Goal: Information Seeking & Learning: Learn about a topic

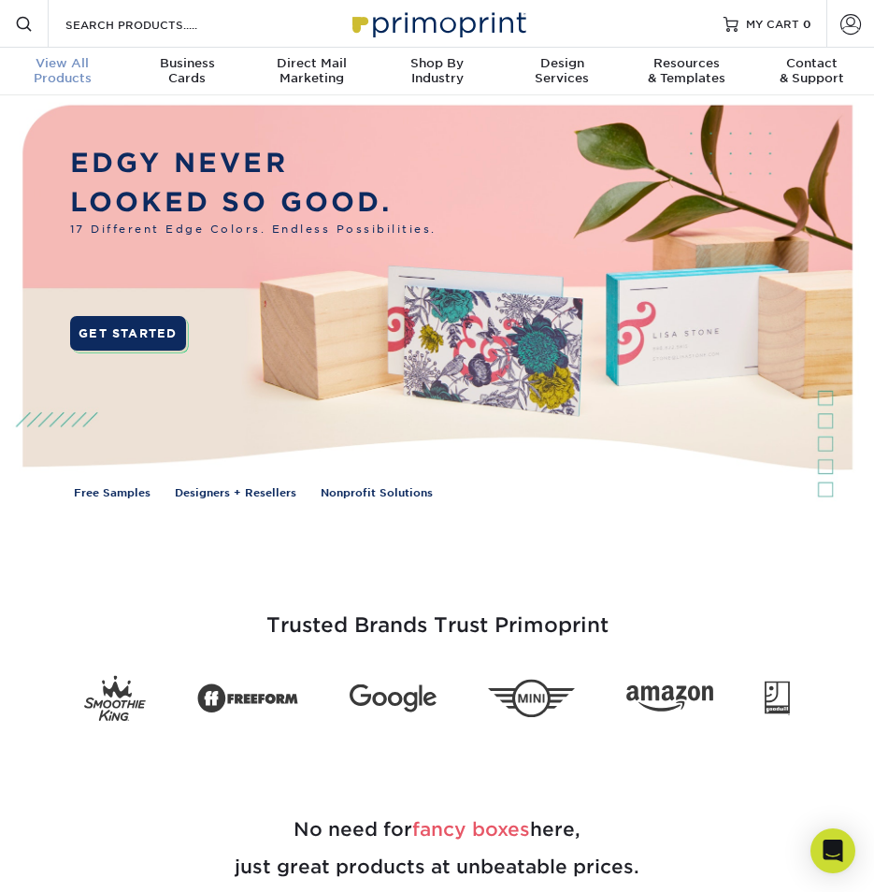
click at [52, 66] on span "View All" at bounding box center [62, 63] width 125 height 15
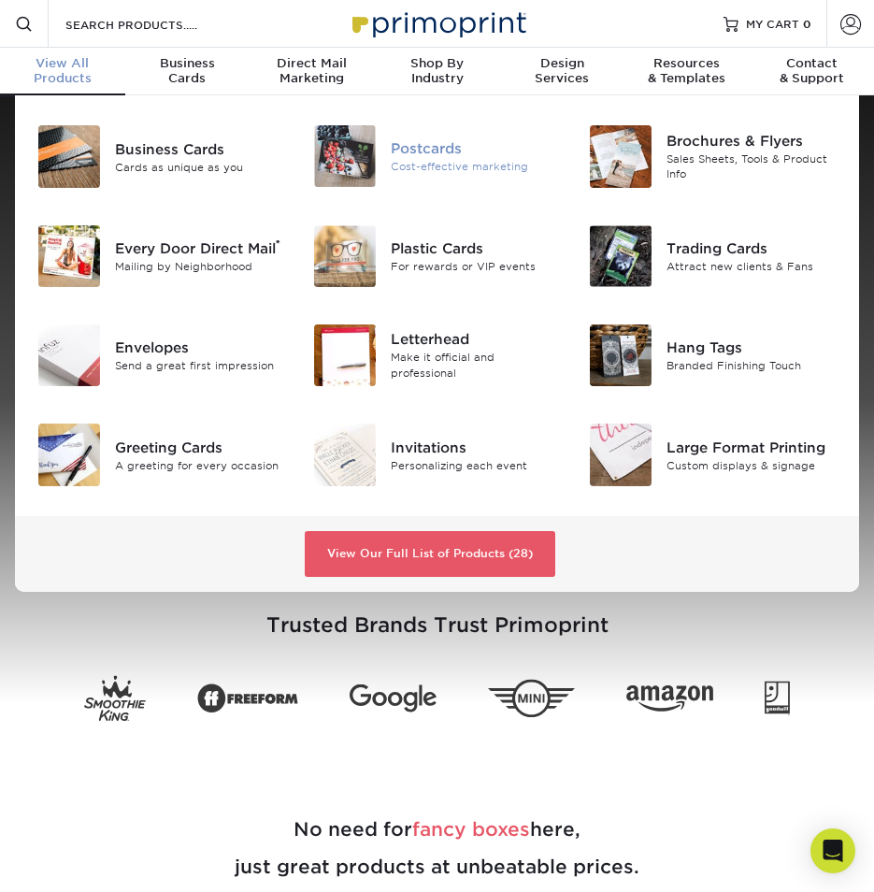
click at [408, 149] on div "Postcards" at bounding box center [476, 148] width 170 height 21
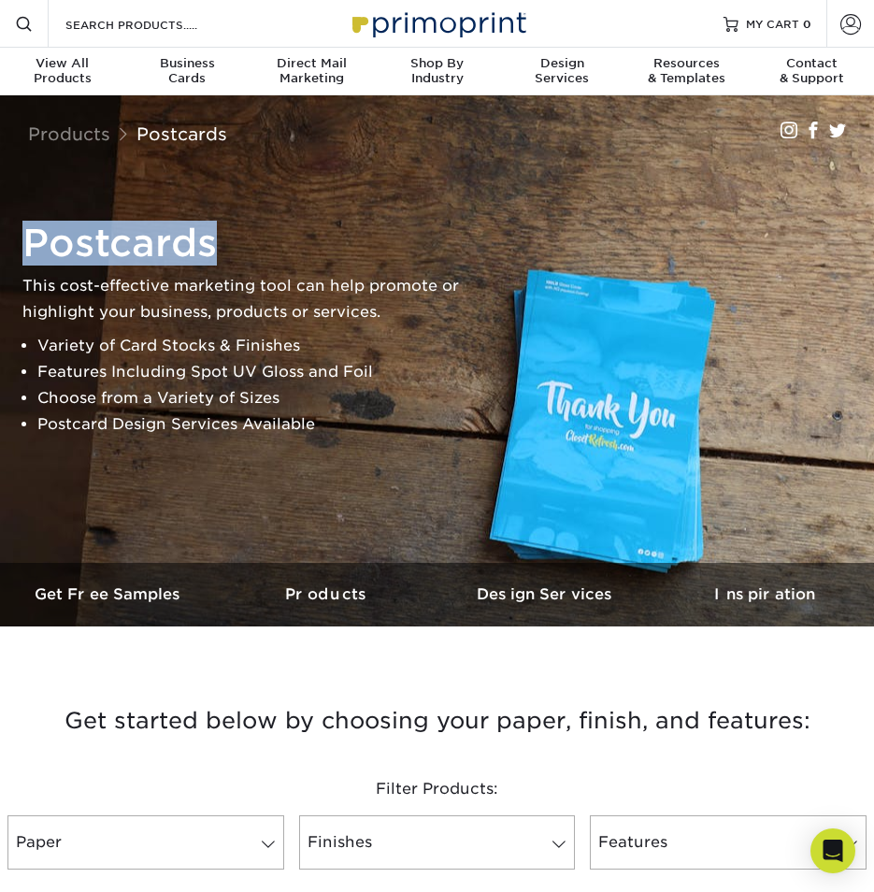
drag, startPoint x: 23, startPoint y: 243, endPoint x: 224, endPoint y: 242, distance: 200.9
click at [224, 242] on h1 "Postcards" at bounding box center [255, 243] width 467 height 45
drag, startPoint x: 224, startPoint y: 242, endPoint x: 191, endPoint y: 243, distance: 33.7
copy h1 "Postcards"
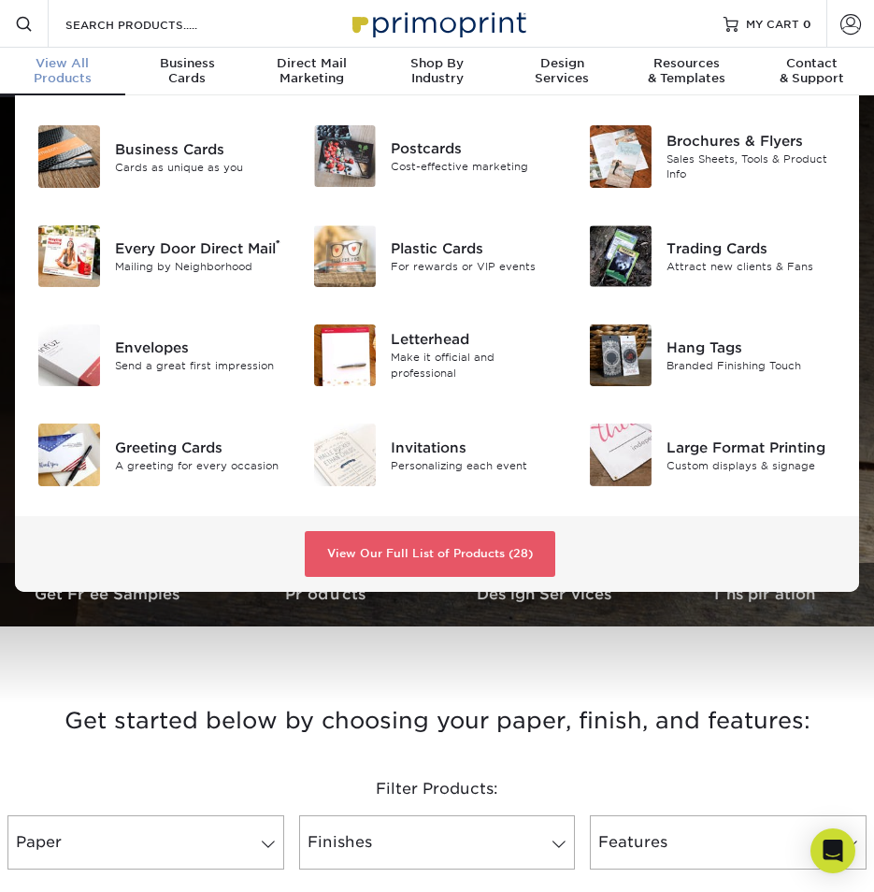
click at [84, 65] on span "View All" at bounding box center [62, 63] width 125 height 15
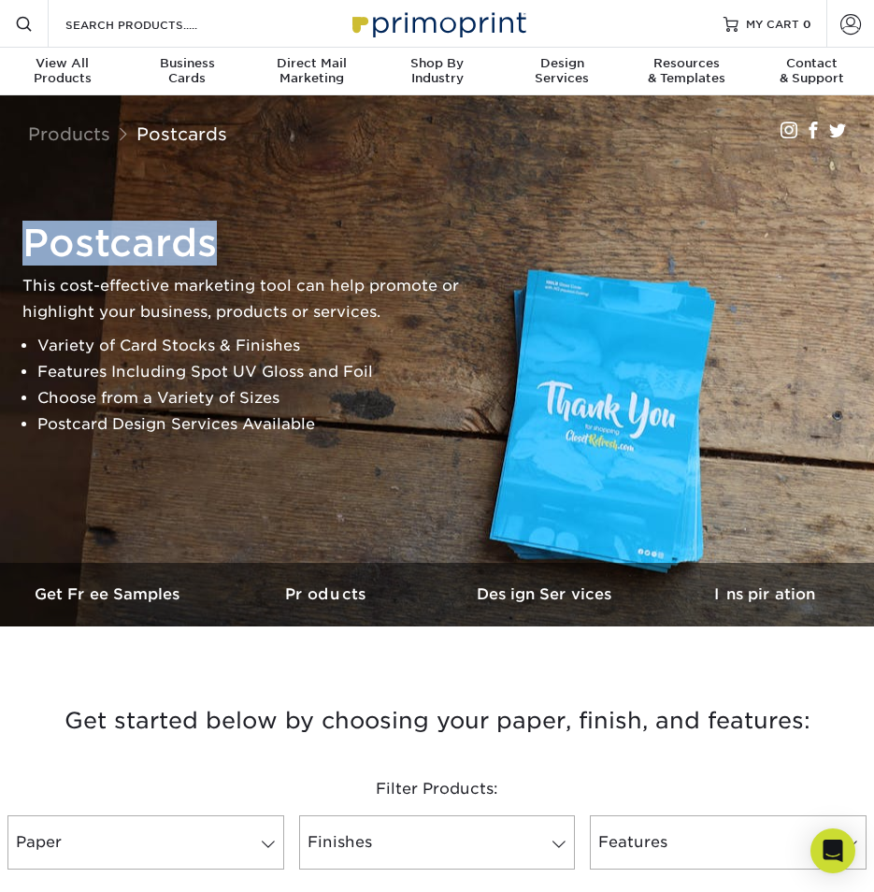
click at [327, 250] on h1 "Postcards" at bounding box center [255, 243] width 467 height 45
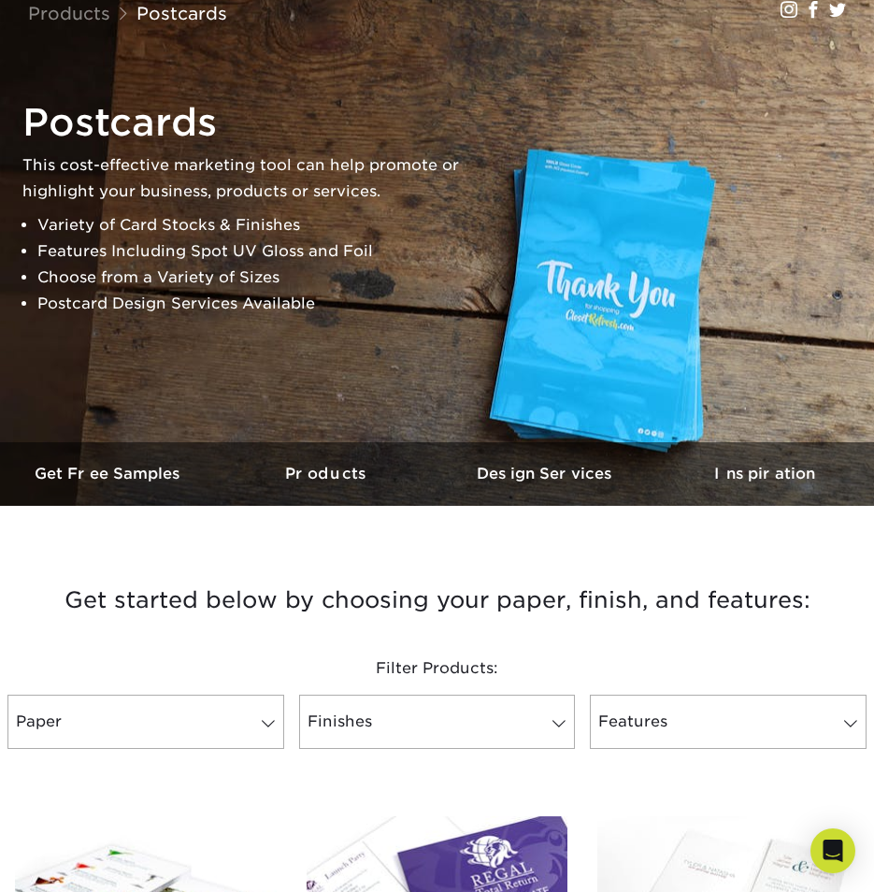
scroll to position [93, 0]
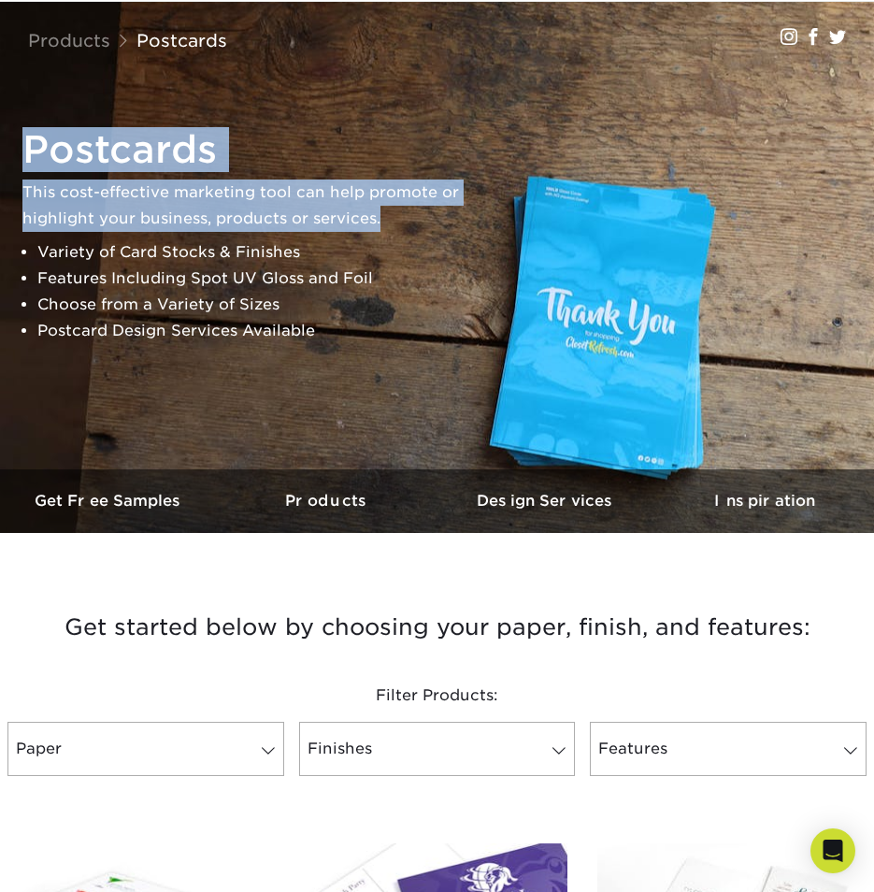
drag, startPoint x: 32, startPoint y: 150, endPoint x: 390, endPoint y: 225, distance: 365.9
click at [390, 225] on div "Postcards This cost-effective marketing tool can help promote or highlight your…" at bounding box center [255, 235] width 467 height 217
drag, startPoint x: 390, startPoint y: 225, endPoint x: 311, endPoint y: 207, distance: 80.7
copy div "Postcards This cost-effective marketing tool can help promote or highlight your…"
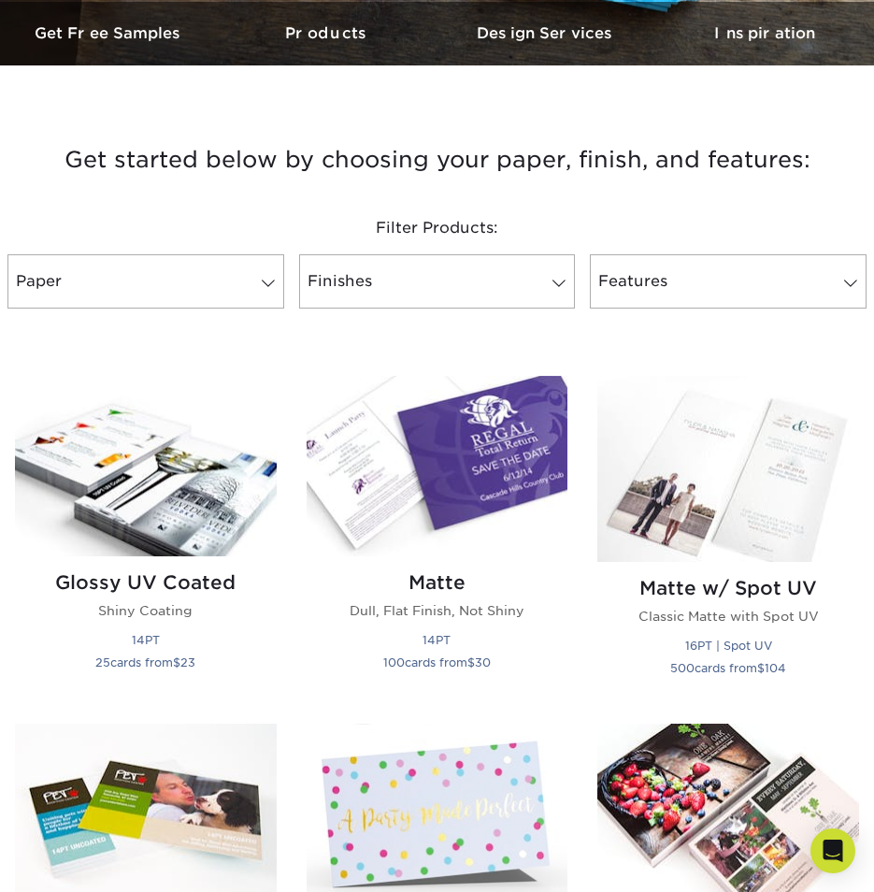
scroll to position [0, 0]
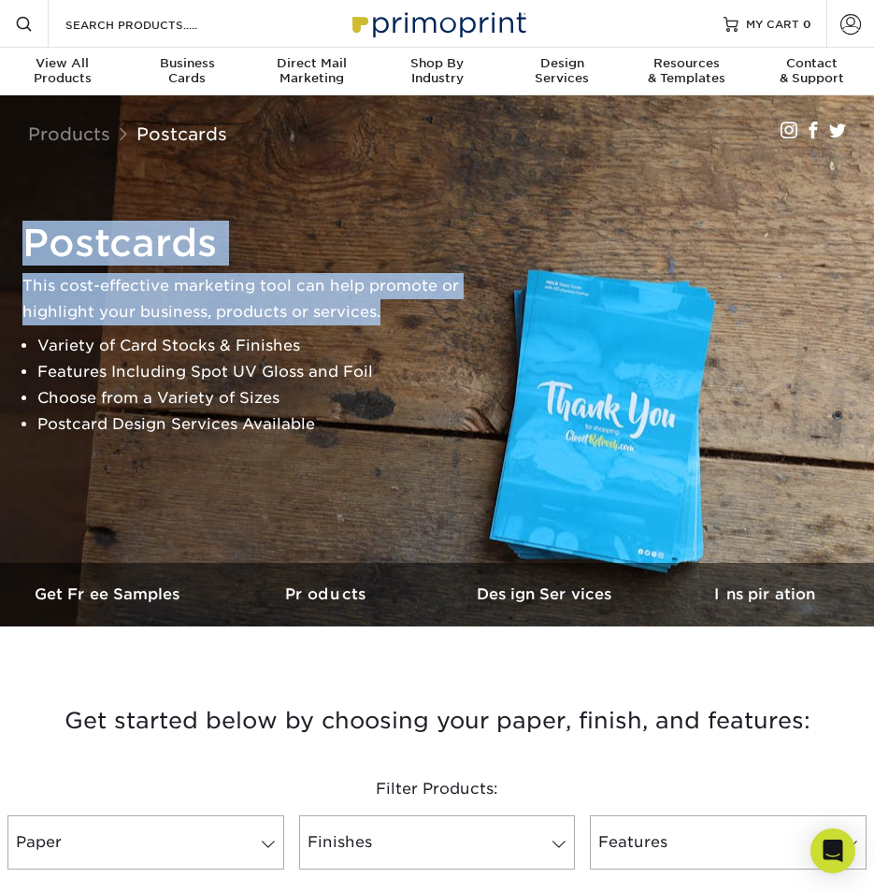
click at [282, 297] on p "This cost-effective marketing tool can help promote or highlight your business,…" at bounding box center [255, 299] width 467 height 52
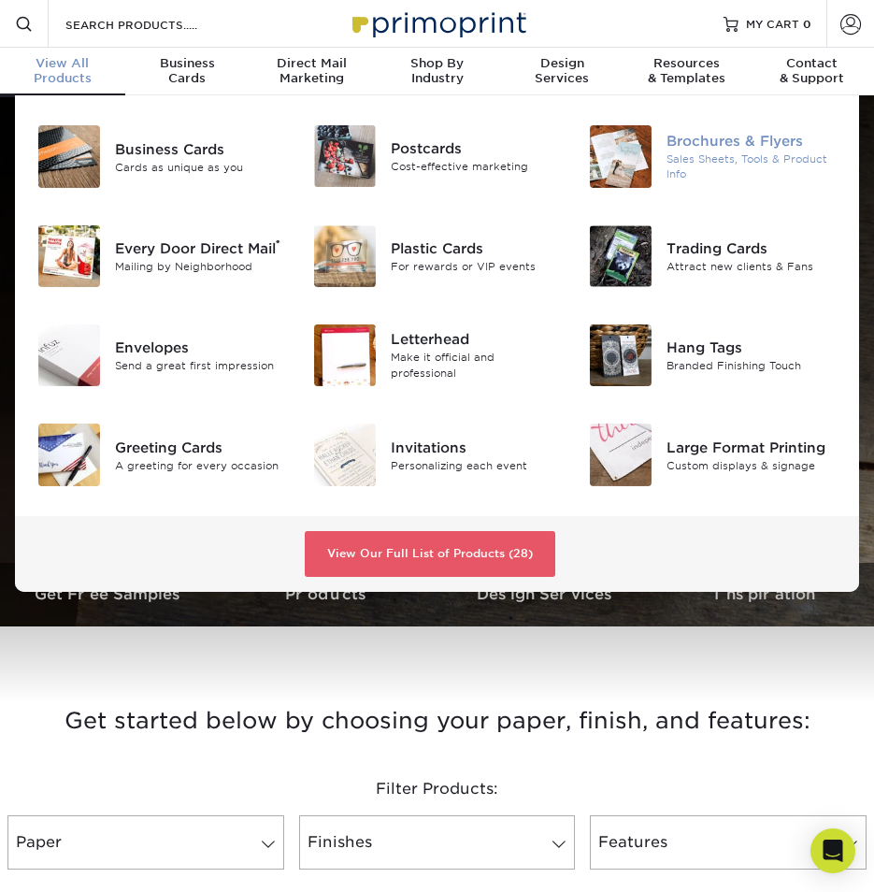
click at [736, 147] on div "Brochures & Flyers" at bounding box center [751, 141] width 170 height 21
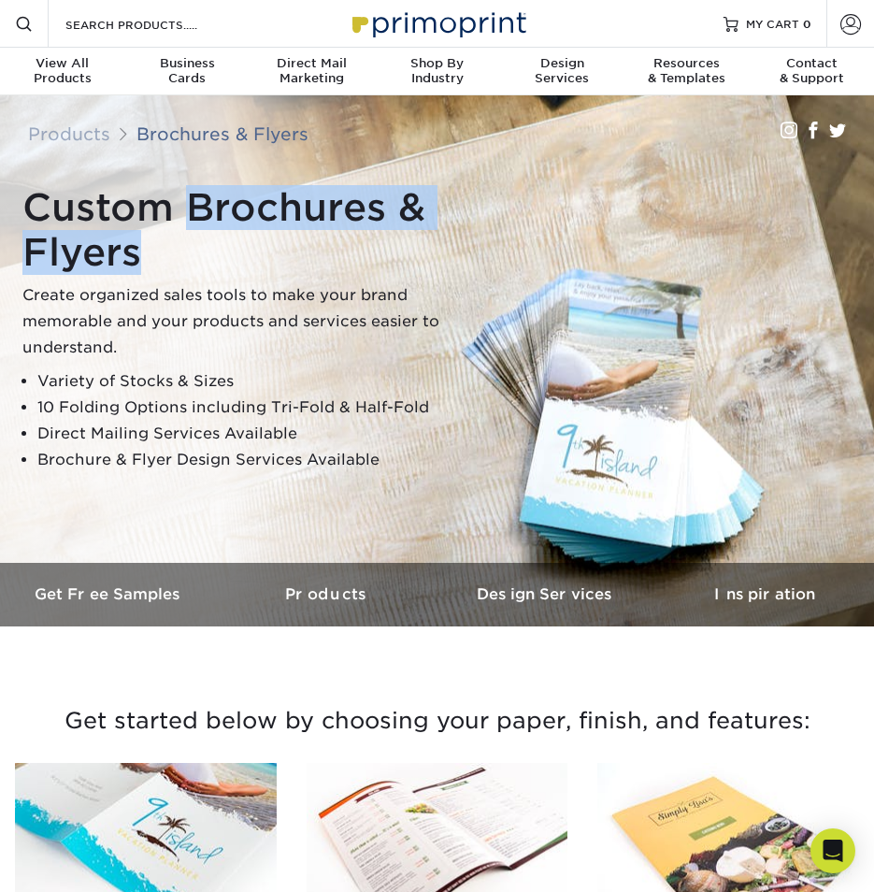
drag, startPoint x: 190, startPoint y: 210, endPoint x: 150, endPoint y: 244, distance: 51.7
click at [150, 244] on h1 "Custom Brochures & Flyers" at bounding box center [255, 230] width 467 height 90
drag, startPoint x: 188, startPoint y: 232, endPoint x: 374, endPoint y: 220, distance: 186.4
copy h1 "Brochures & Flyers"
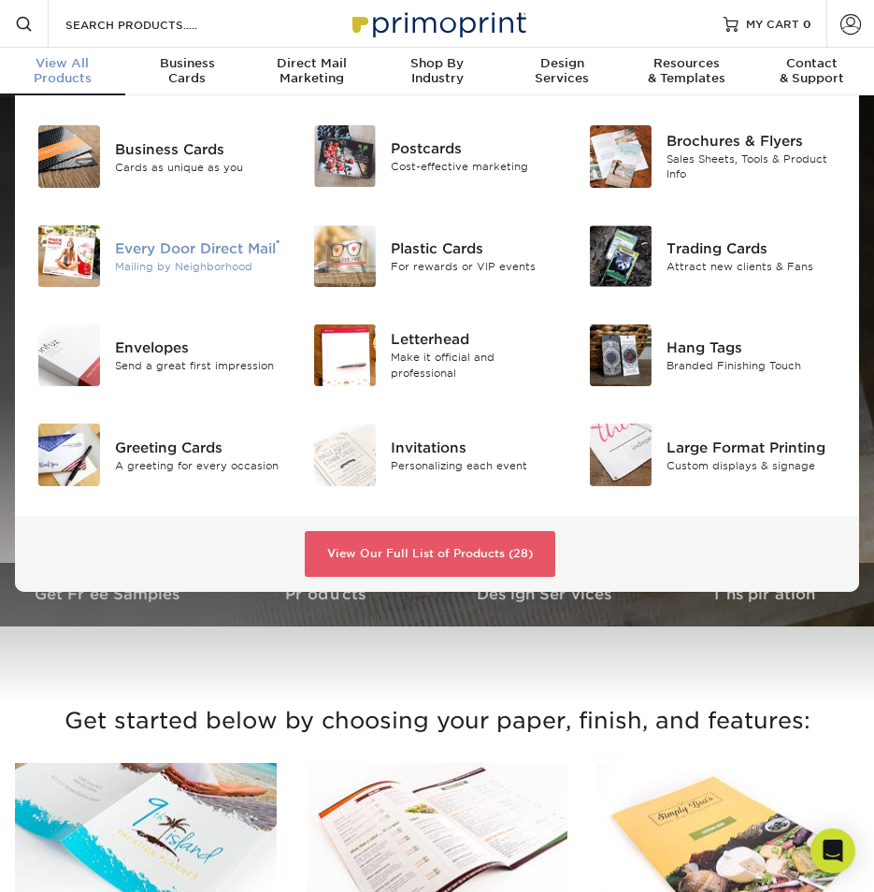
click at [76, 258] on img at bounding box center [69, 256] width 62 height 62
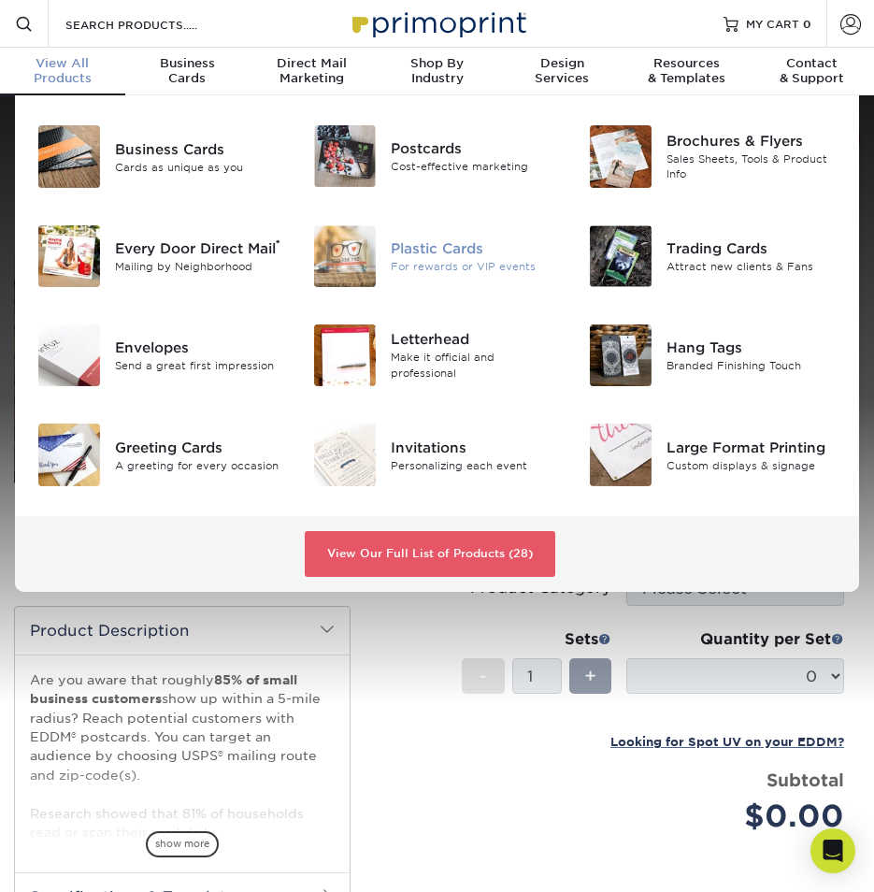
click at [389, 244] on div at bounding box center [345, 256] width 92 height 62
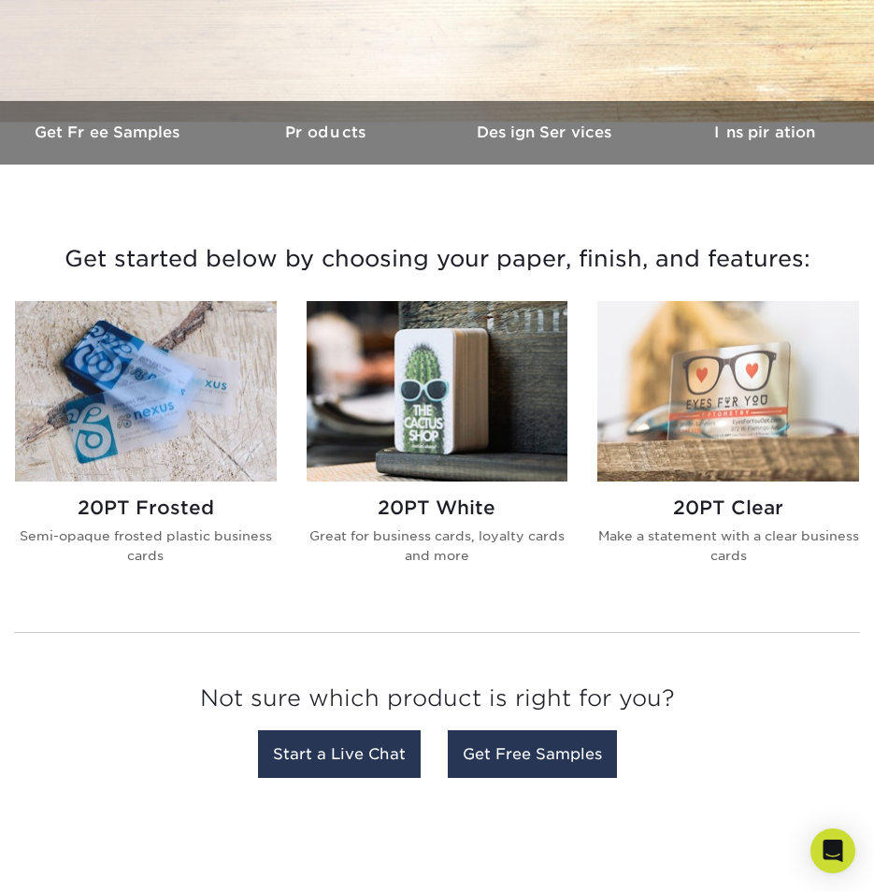
scroll to position [93, 0]
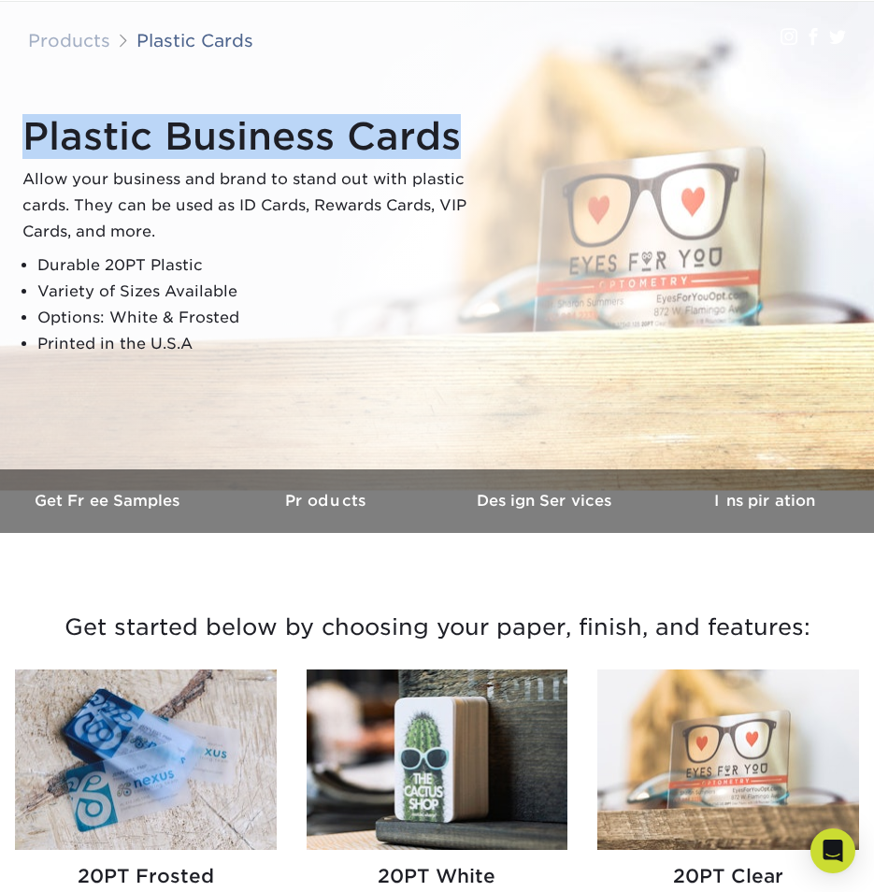
drag, startPoint x: 27, startPoint y: 133, endPoint x: 465, endPoint y: 133, distance: 437.4
click at [465, 133] on h1 "Plastic Business Cards" at bounding box center [255, 136] width 467 height 45
drag, startPoint x: 465, startPoint y: 133, endPoint x: 422, endPoint y: 139, distance: 42.6
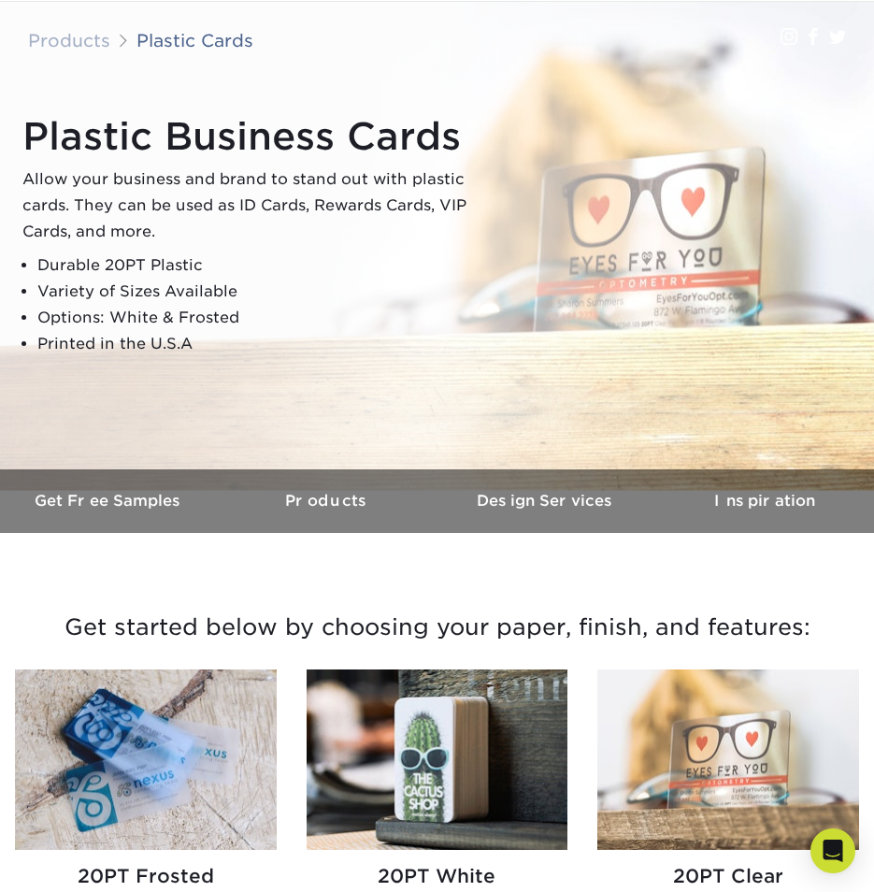
drag, startPoint x: 422, startPoint y: 139, endPoint x: 322, endPoint y: 237, distance: 140.1
click at [322, 237] on p "Allow your business and brand to stand out with plastic cards. They can be used…" at bounding box center [255, 205] width 467 height 79
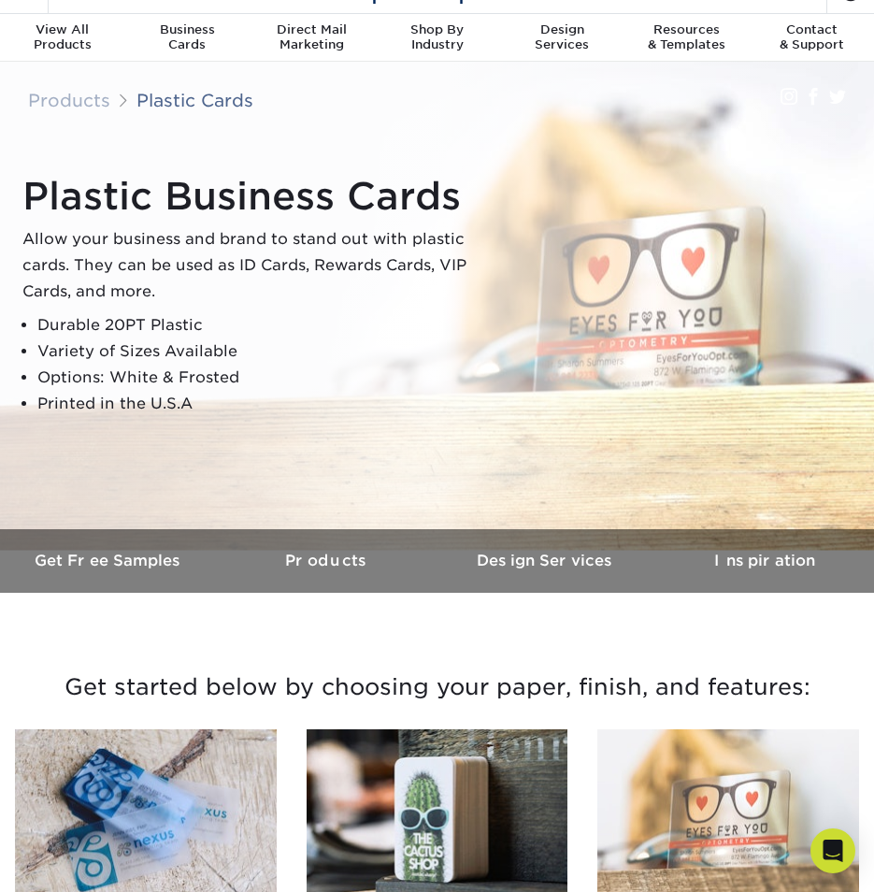
scroll to position [0, 0]
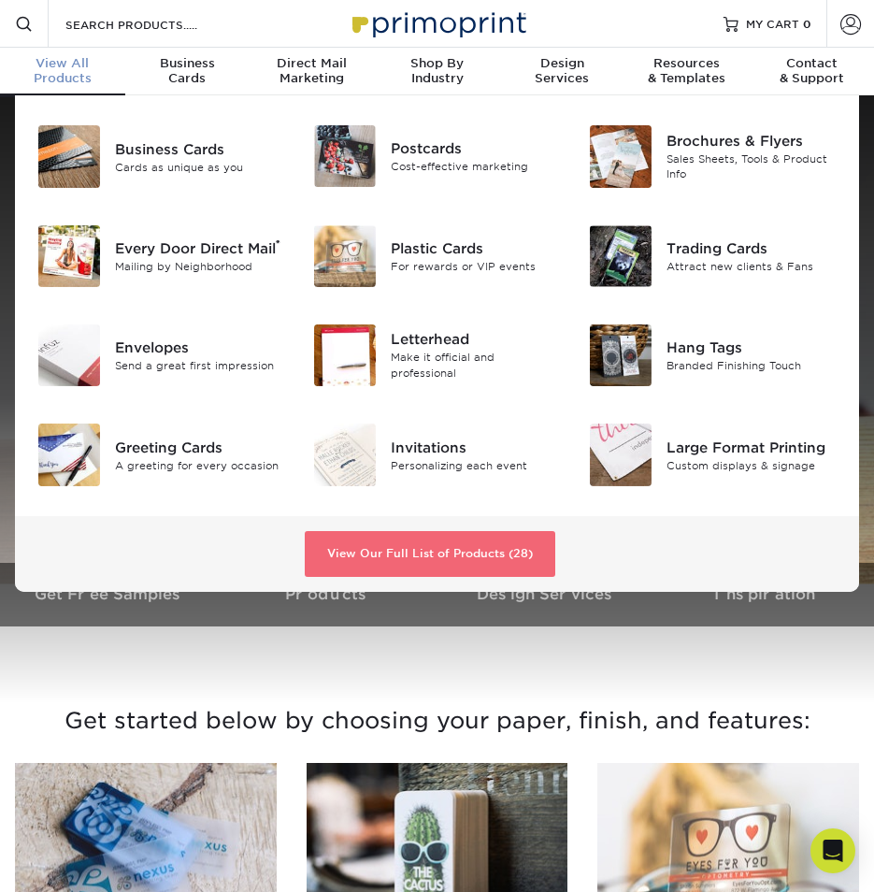
click at [434, 541] on link "View Our Full List of Products (28)" at bounding box center [430, 554] width 250 height 47
